Goal: Find specific page/section: Find specific page/section

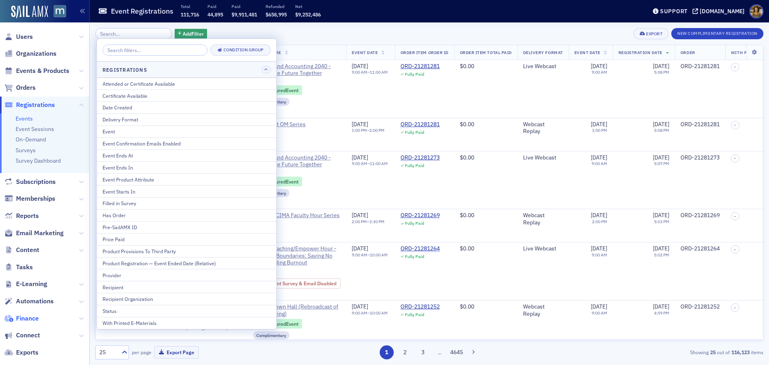
click at [34, 315] on span "Finance" at bounding box center [27, 318] width 23 height 9
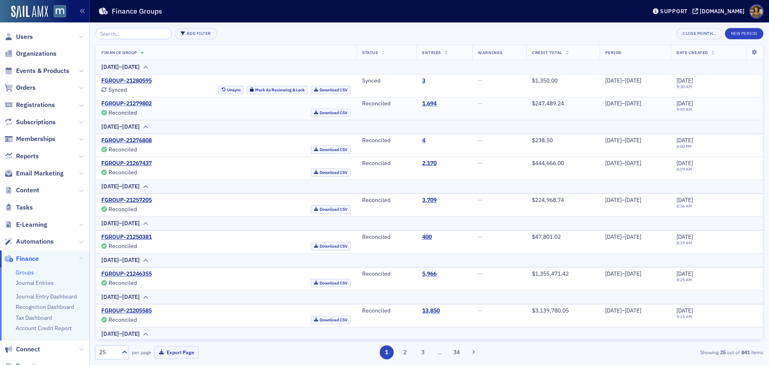
click at [120, 103] on link "FGROUP-21279802" at bounding box center [126, 103] width 50 height 7
